Goal: Contribute content: Contribute content

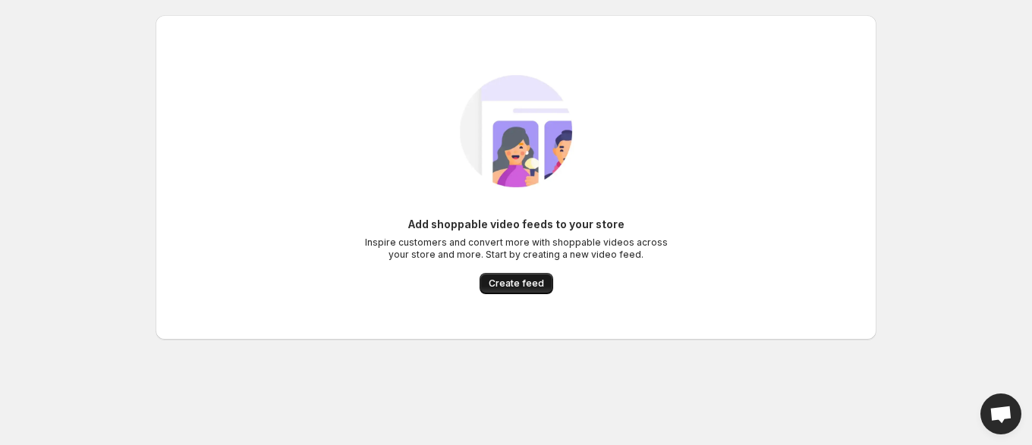
click at [508, 286] on span "Create feed" at bounding box center [516, 284] width 55 height 12
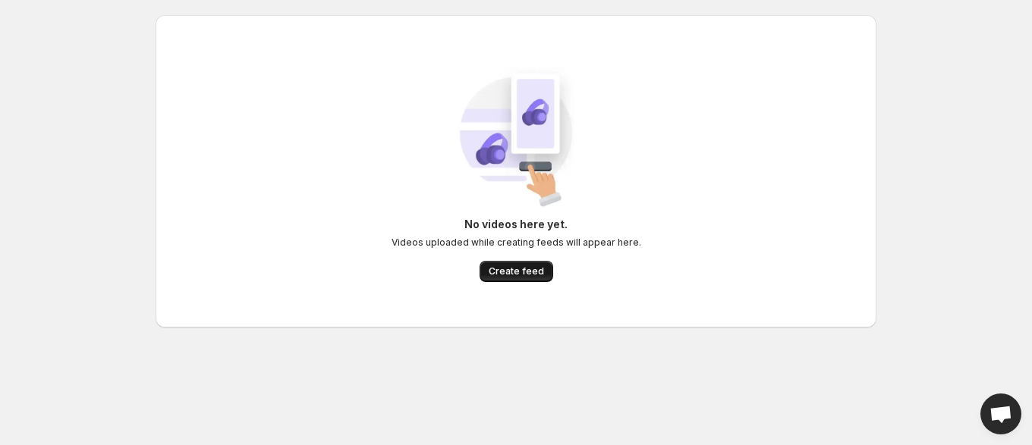
click at [524, 271] on span "Create feed" at bounding box center [516, 272] width 55 height 12
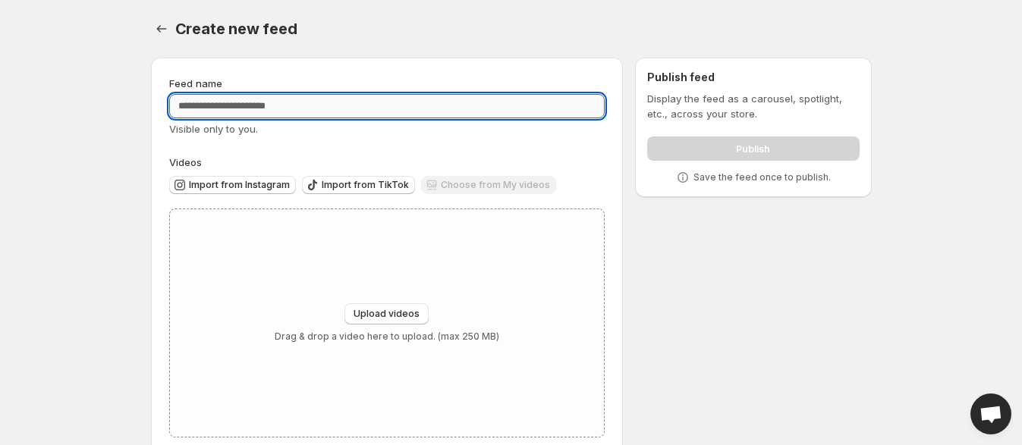
click at [344, 109] on input "Feed name" at bounding box center [387, 106] width 436 height 24
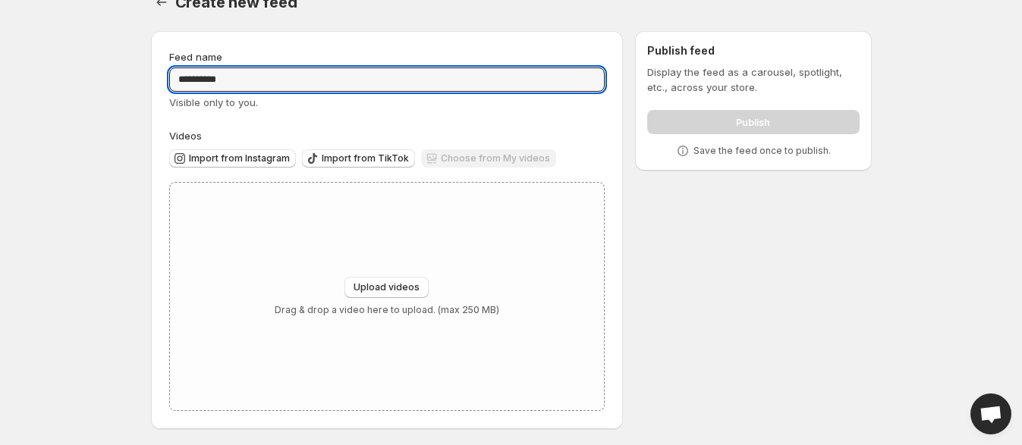
scroll to position [30, 0]
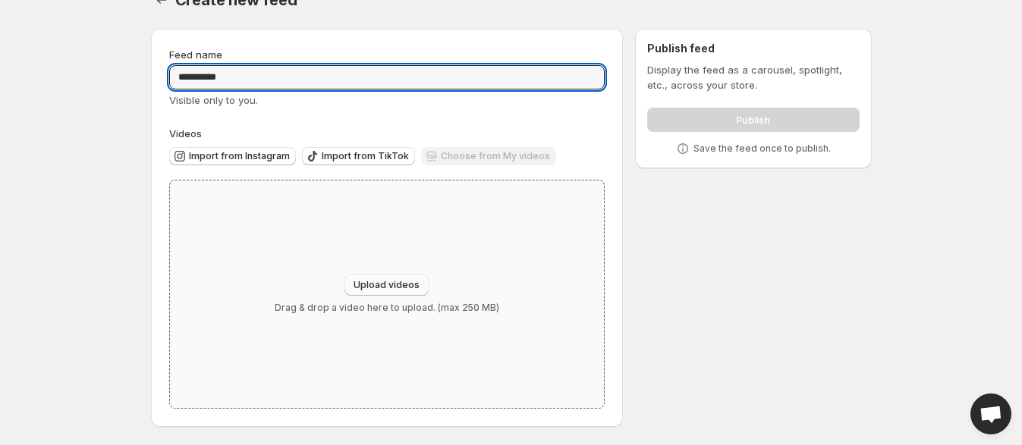
type input "*********"
click at [401, 275] on button "Upload videos" at bounding box center [387, 285] width 84 height 21
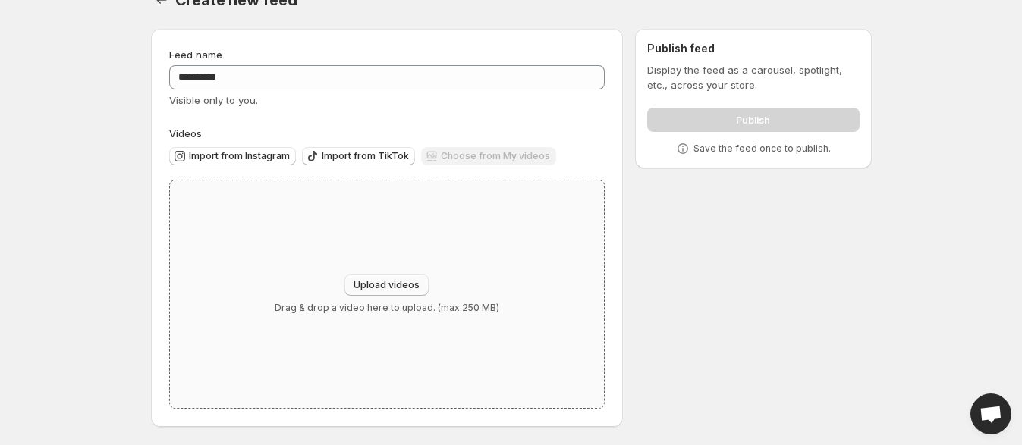
click at [398, 285] on span "Upload videos" at bounding box center [387, 285] width 66 height 12
click at [106, 233] on body "Home Feeds Videos Subscription Settings Create new feed. This page is ready Cre…" at bounding box center [511, 193] width 1022 height 445
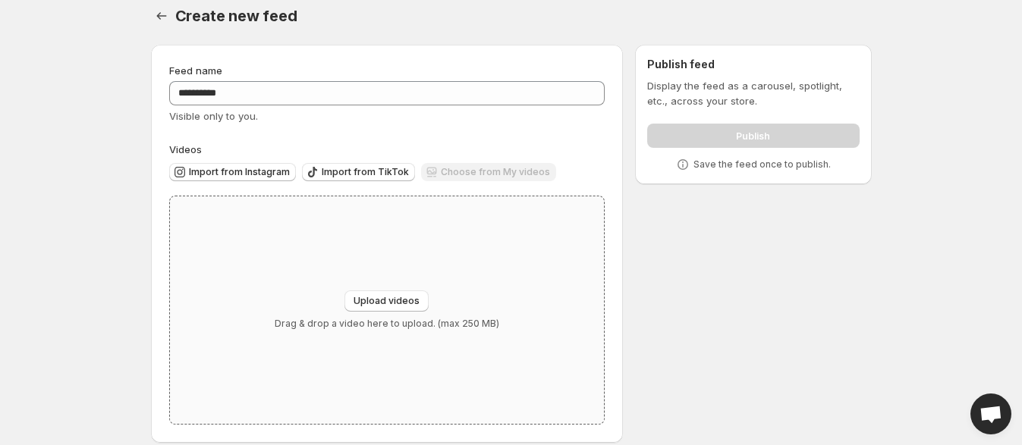
scroll to position [0, 0]
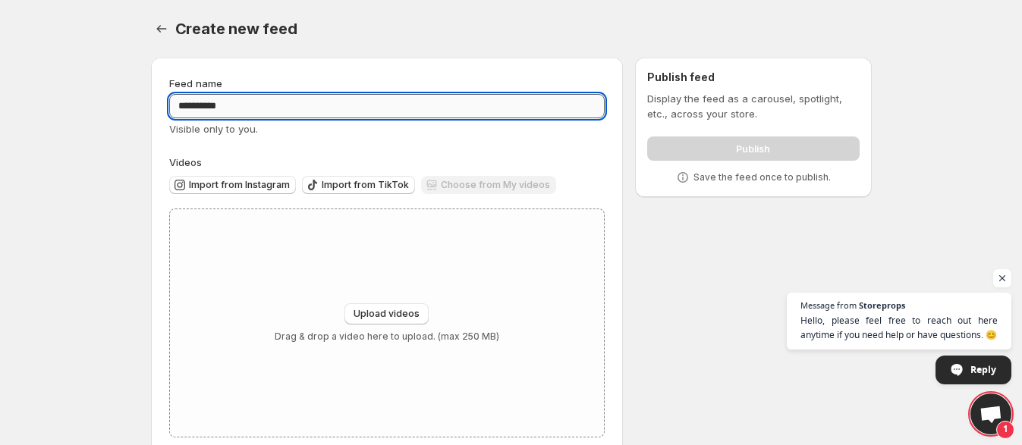
drag, startPoint x: 276, startPoint y: 109, endPoint x: 275, endPoint y: 100, distance: 9.2
click at [277, 106] on input "*********" at bounding box center [387, 106] width 436 height 24
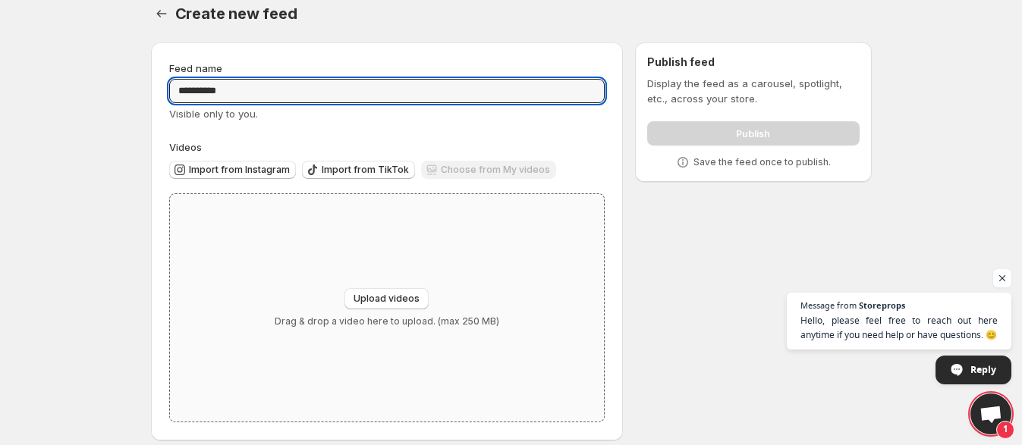
scroll to position [30, 0]
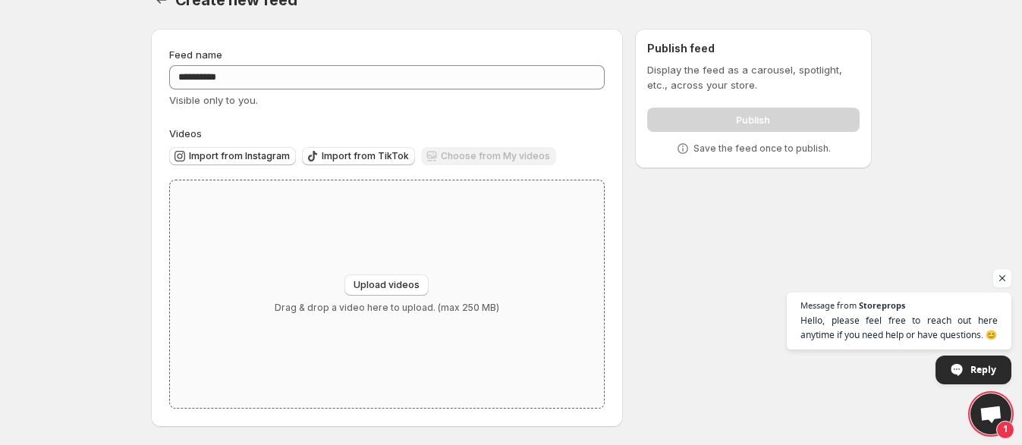
click at [393, 265] on div "Upload videos Drag & drop a video here to upload. (max 250 MB)" at bounding box center [387, 295] width 435 height 228
type input "**********"
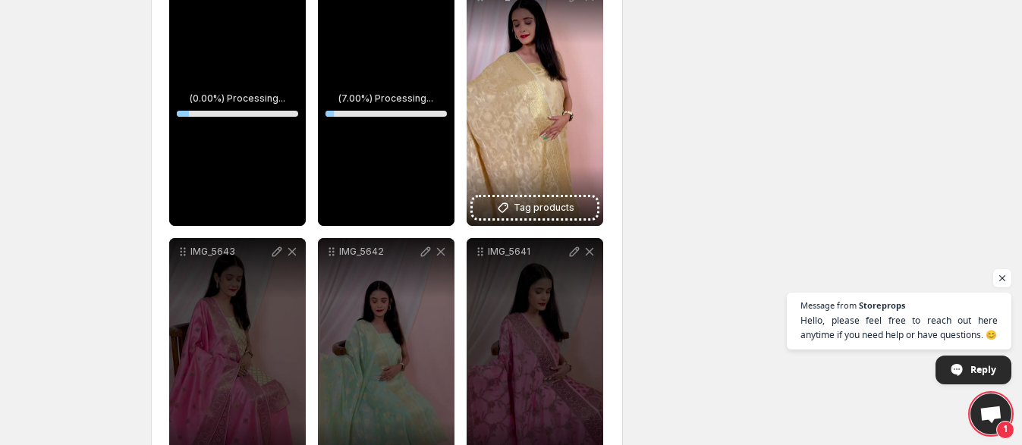
scroll to position [326, 0]
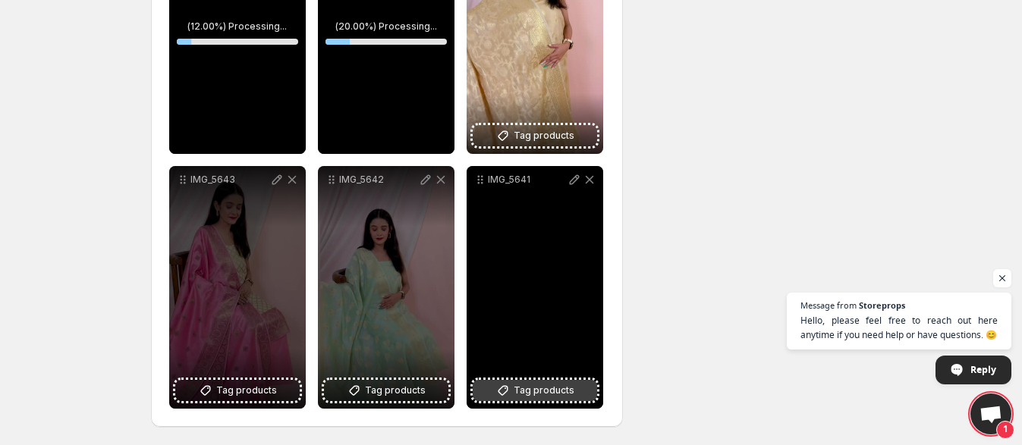
click at [584, 392] on button "Tag products" at bounding box center [535, 390] width 124 height 21
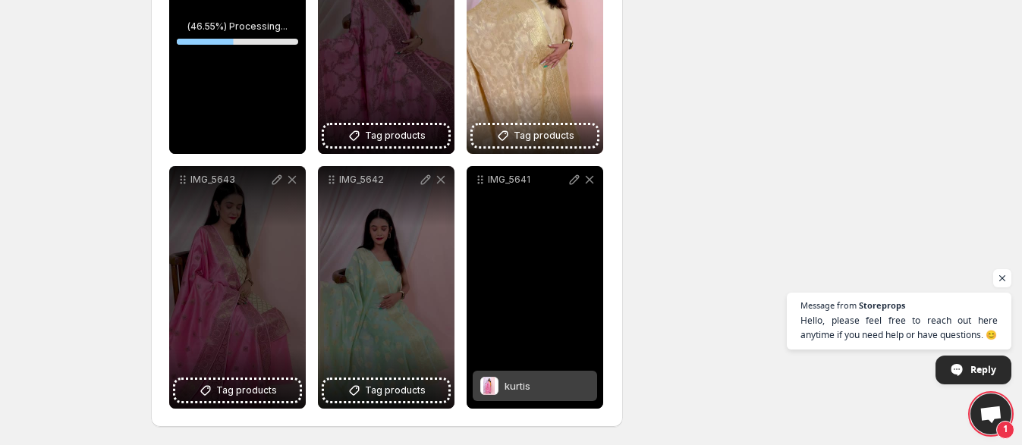
click at [492, 383] on span at bounding box center [489, 386] width 18 height 18
click at [516, 380] on span "kurtis" at bounding box center [518, 386] width 26 height 12
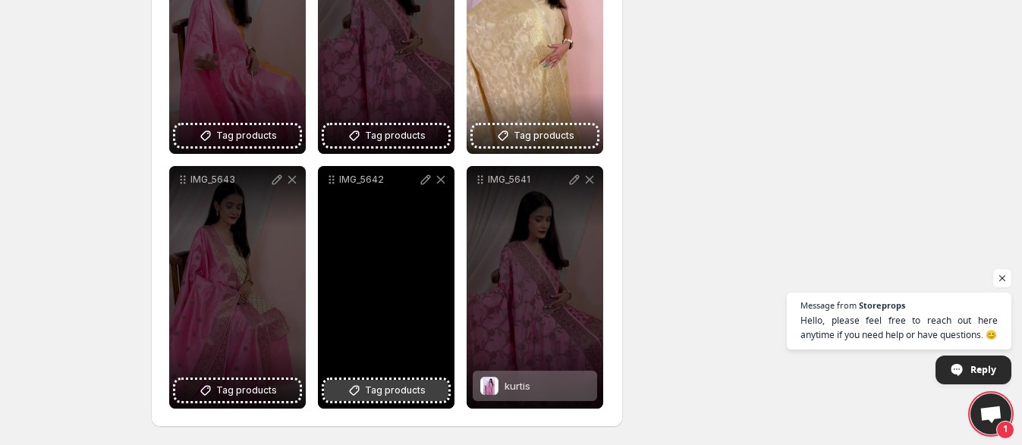
click at [367, 391] on span "Tag products" at bounding box center [395, 390] width 61 height 15
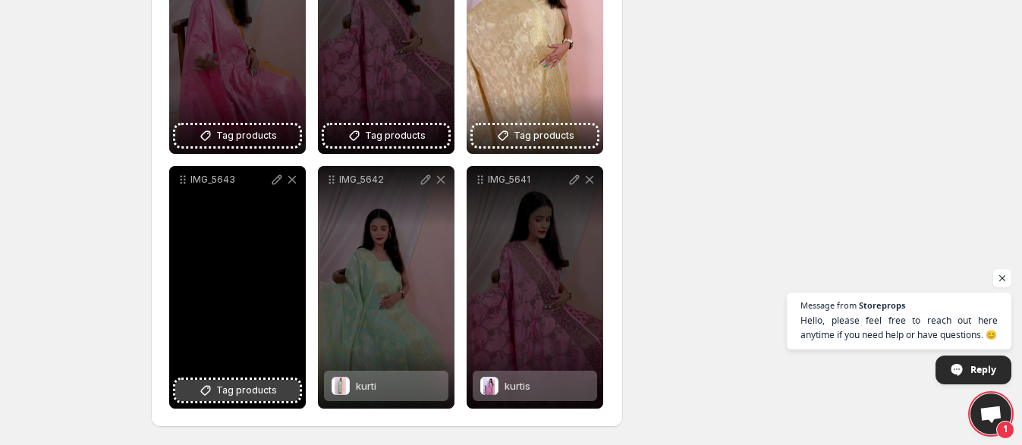
click at [205, 393] on icon at bounding box center [205, 390] width 15 height 15
click at [189, 387] on span at bounding box center [192, 386] width 18 height 18
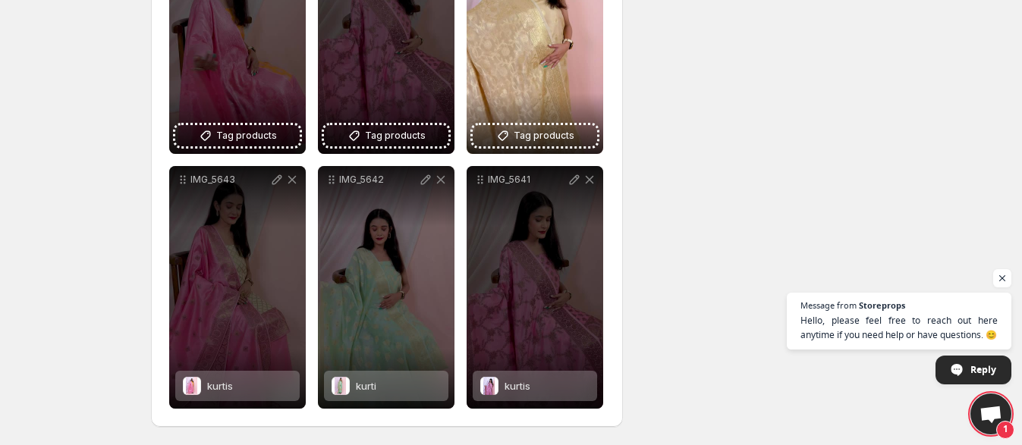
scroll to position [136, 0]
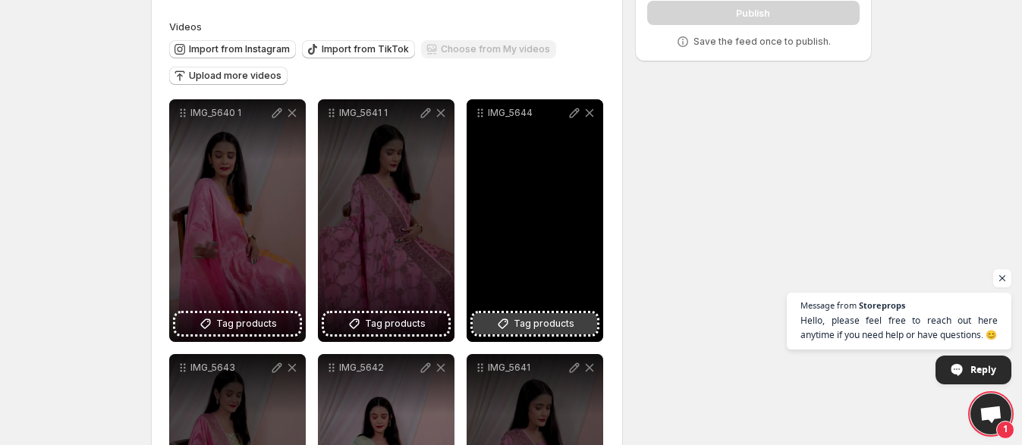
click at [531, 323] on span "Tag products" at bounding box center [544, 323] width 61 height 15
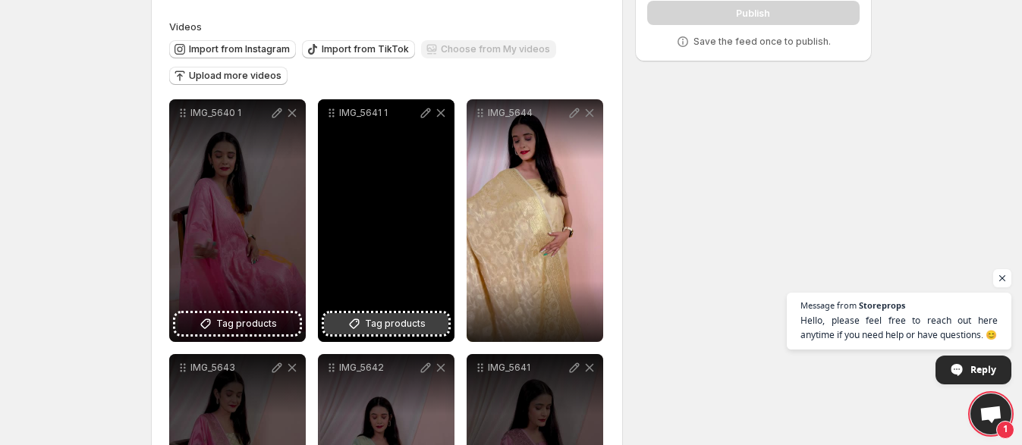
click at [357, 323] on icon at bounding box center [357, 322] width 2 height 2
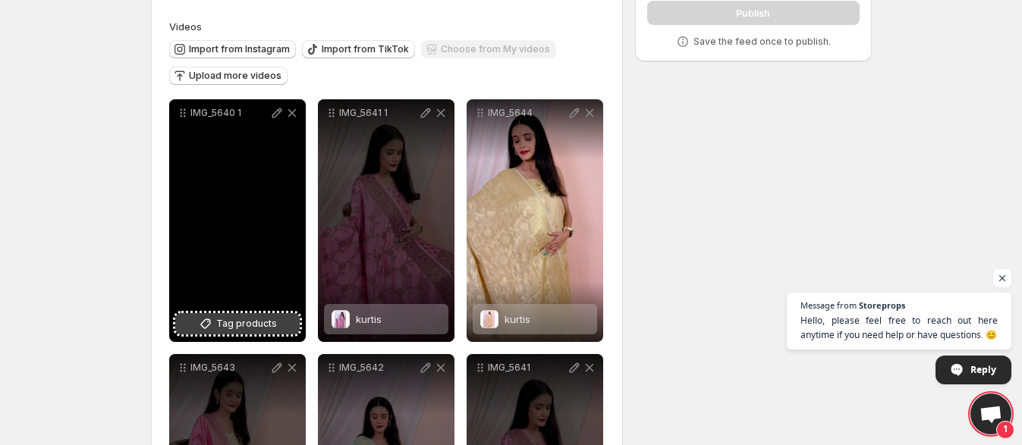
click at [196, 314] on button "Tag products" at bounding box center [237, 323] width 124 height 21
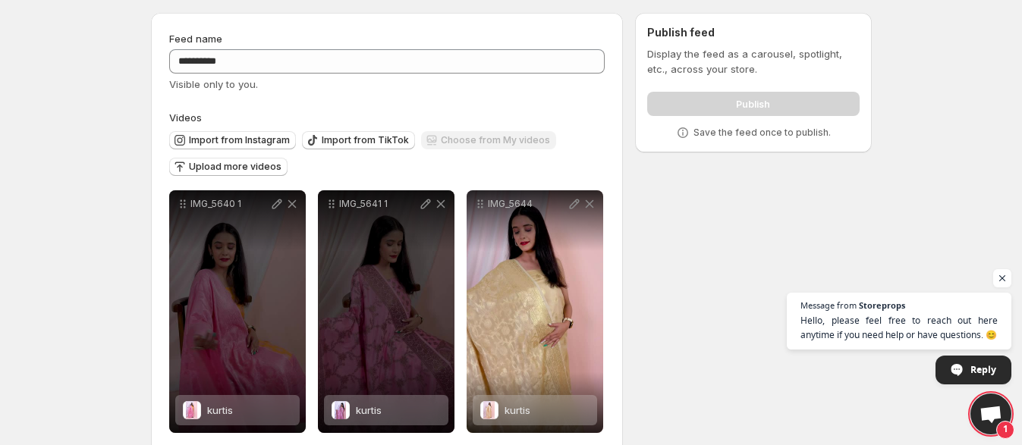
scroll to position [0, 0]
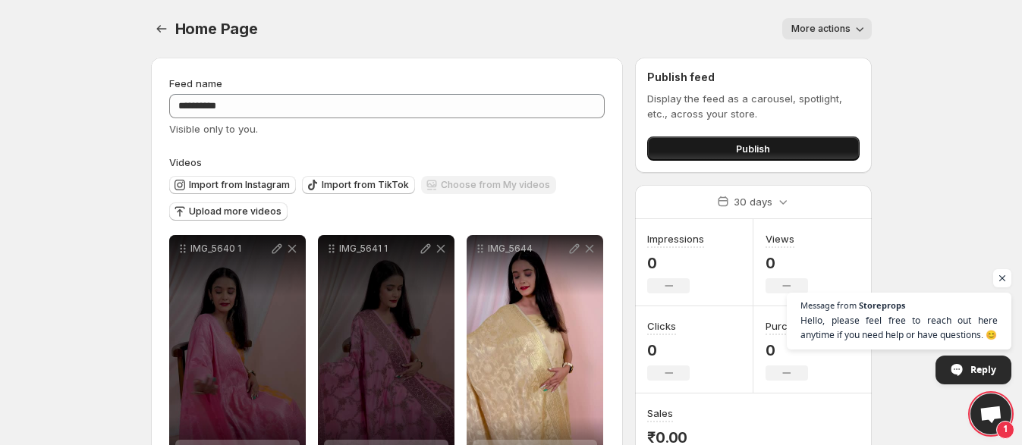
click at [723, 152] on button "Publish" at bounding box center [753, 149] width 212 height 24
click at [791, 147] on button "Publish" at bounding box center [753, 149] width 212 height 24
click at [713, 150] on button "Publish" at bounding box center [753, 149] width 212 height 24
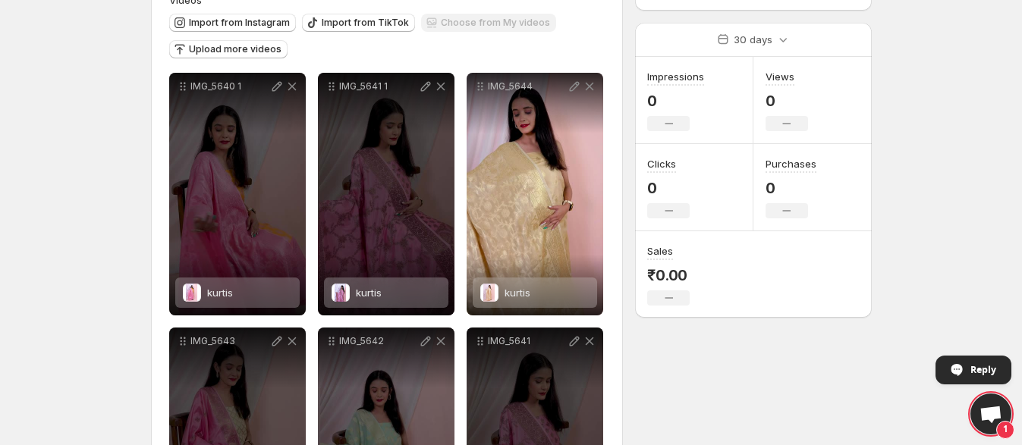
scroll to position [120, 0]
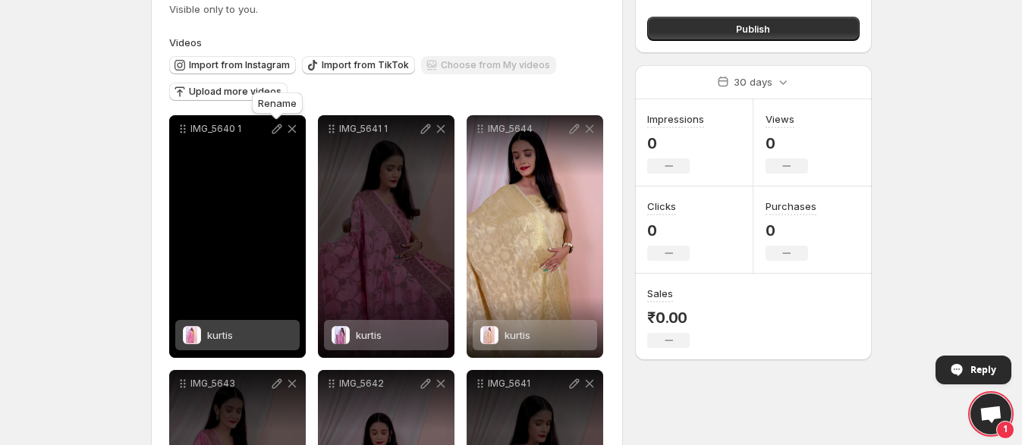
click at [277, 128] on icon at bounding box center [277, 129] width 10 height 10
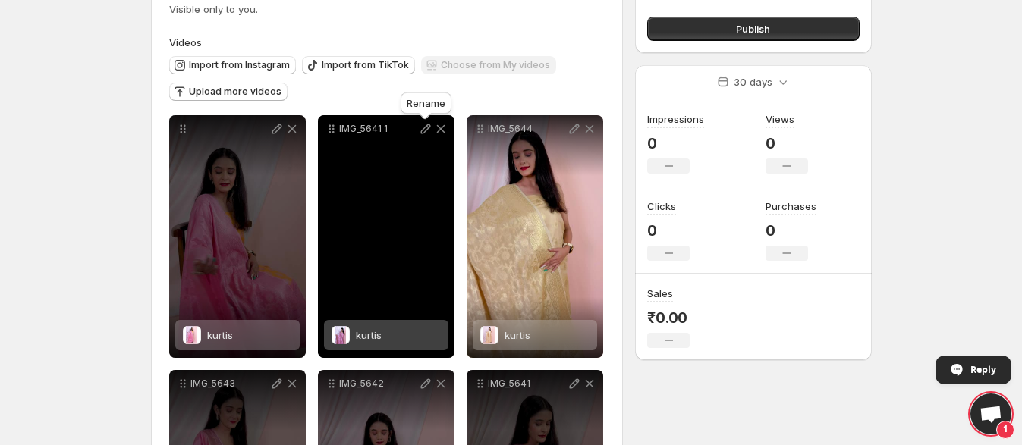
click at [419, 137] on icon at bounding box center [425, 128] width 15 height 15
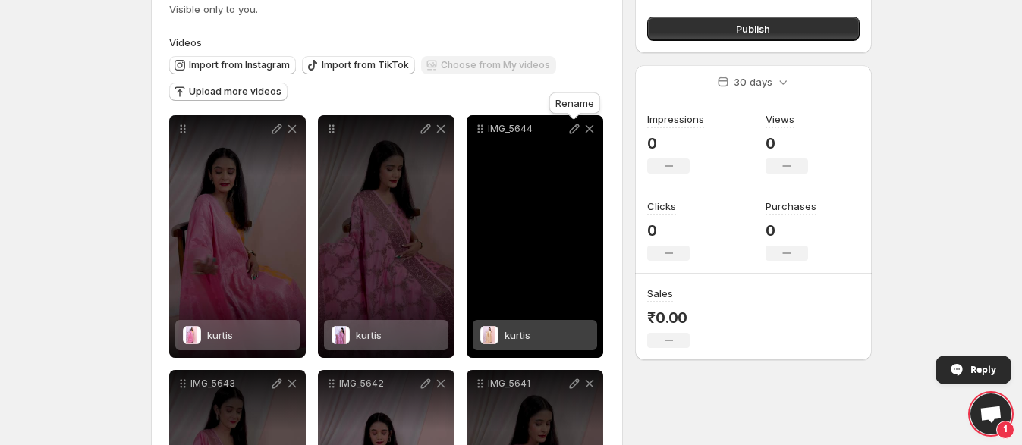
click at [575, 131] on icon at bounding box center [574, 129] width 10 height 10
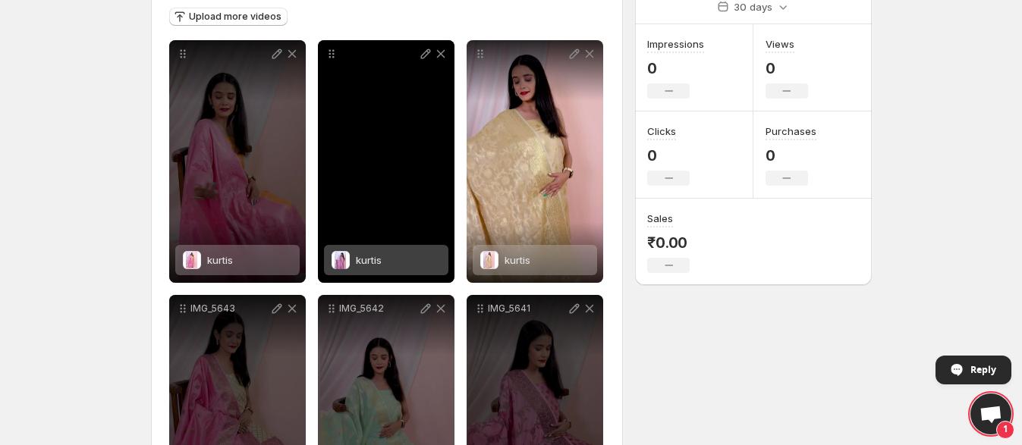
scroll to position [326, 0]
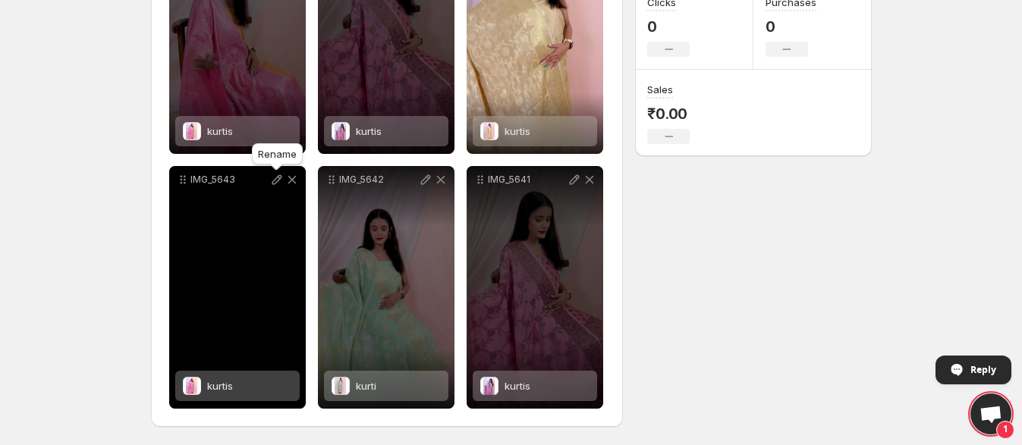
click at [276, 185] on icon at bounding box center [276, 179] width 15 height 15
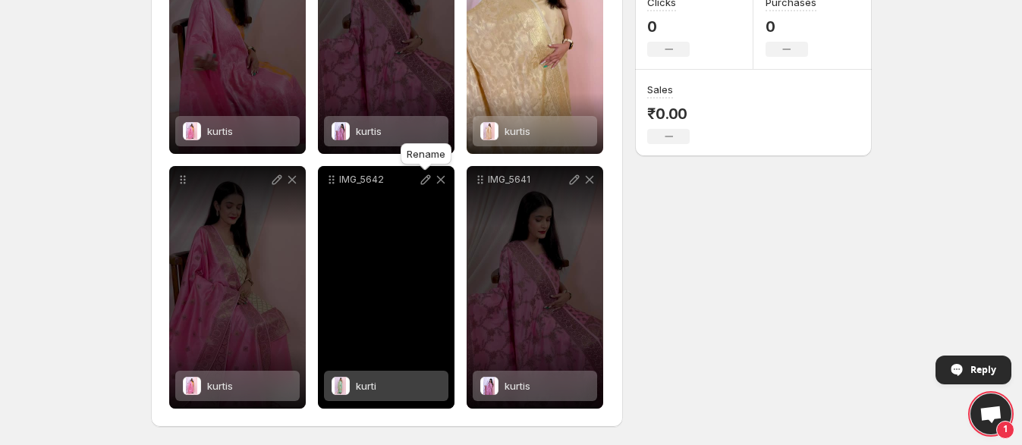
click at [427, 181] on icon at bounding box center [425, 179] width 15 height 15
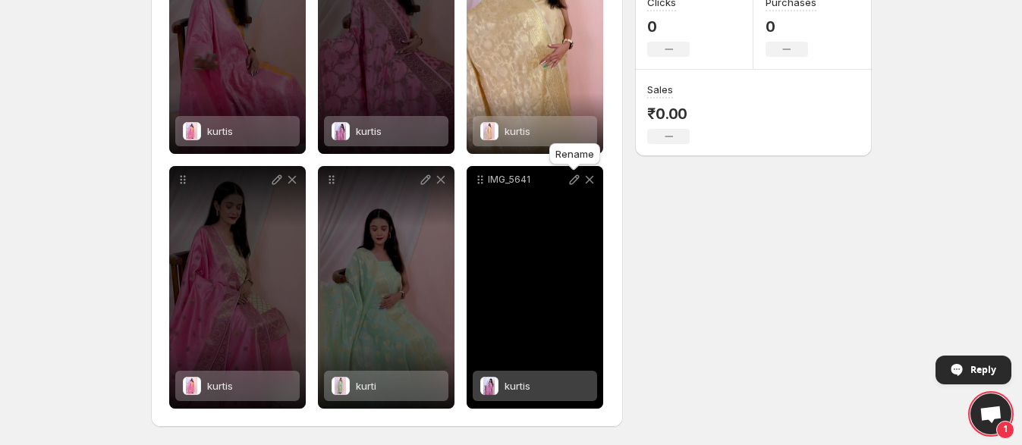
click at [581, 178] on icon at bounding box center [574, 179] width 15 height 15
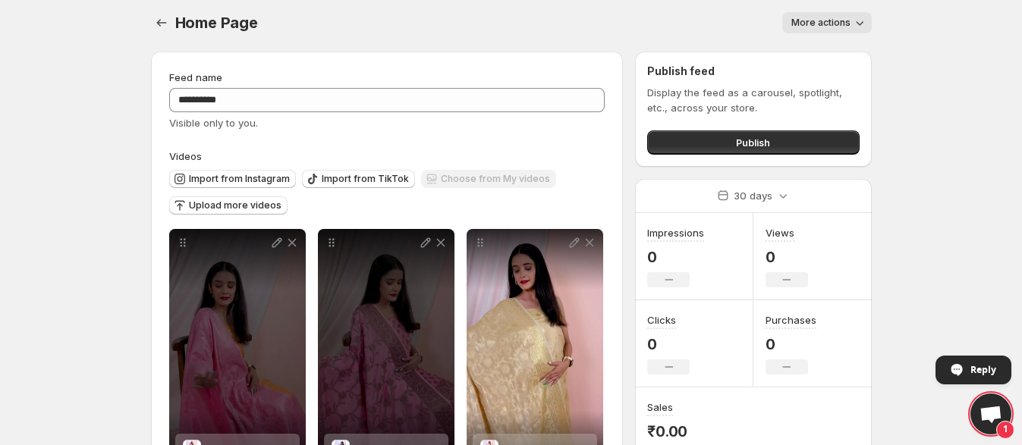
scroll to position [0, 0]
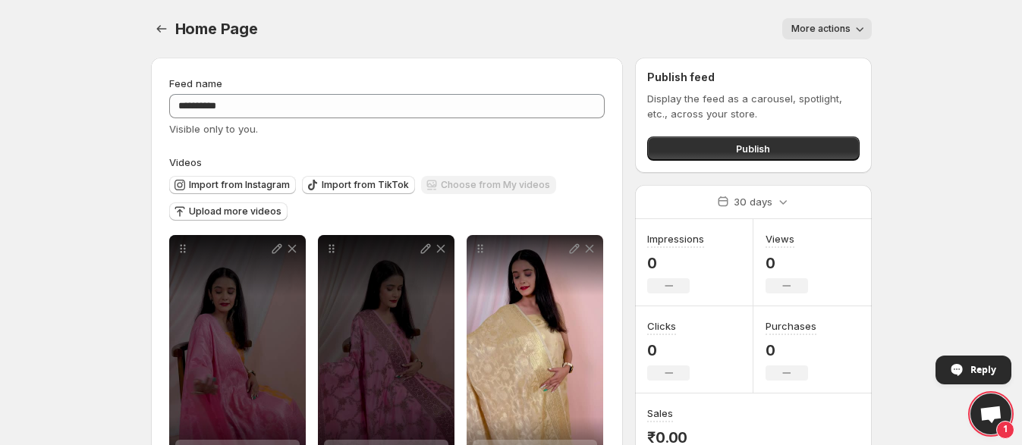
click at [636, 42] on div "Home Page . This page is ready Home Page More actions More actions More actions" at bounding box center [511, 29] width 721 height 58
